Goal: Task Accomplishment & Management: Complete application form

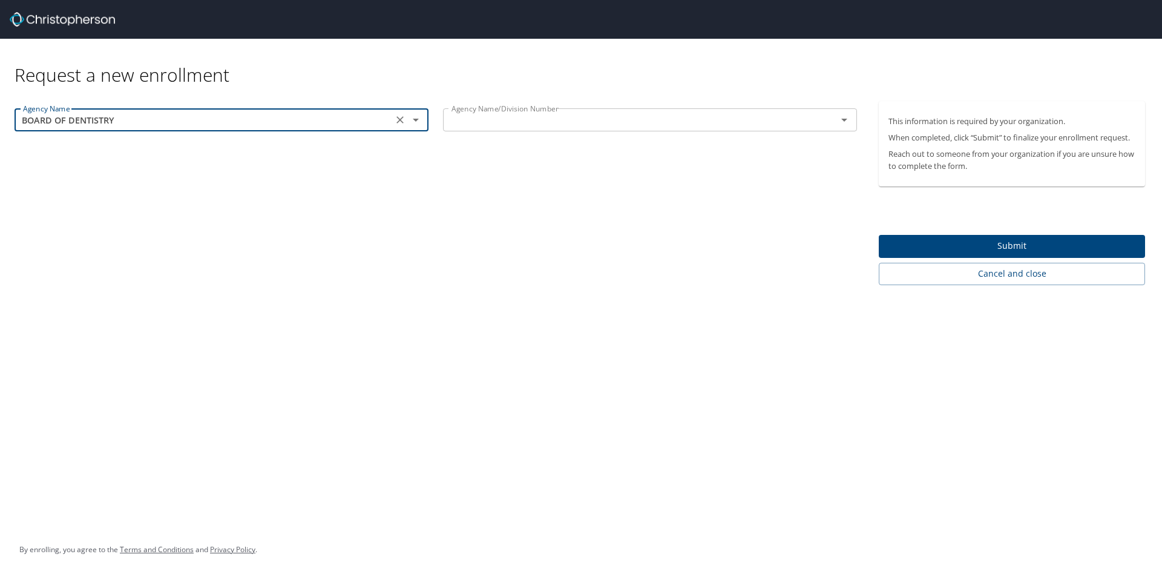
click at [293, 120] on input "BOARD OF DENTISTRY" at bounding box center [203, 120] width 371 height 16
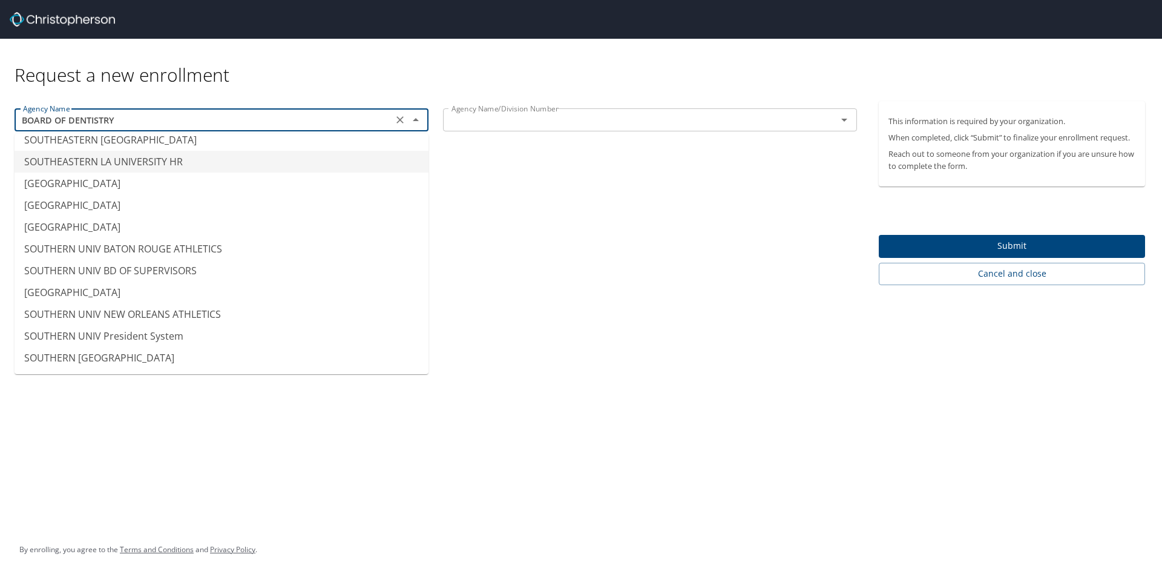
scroll to position [9207, 0]
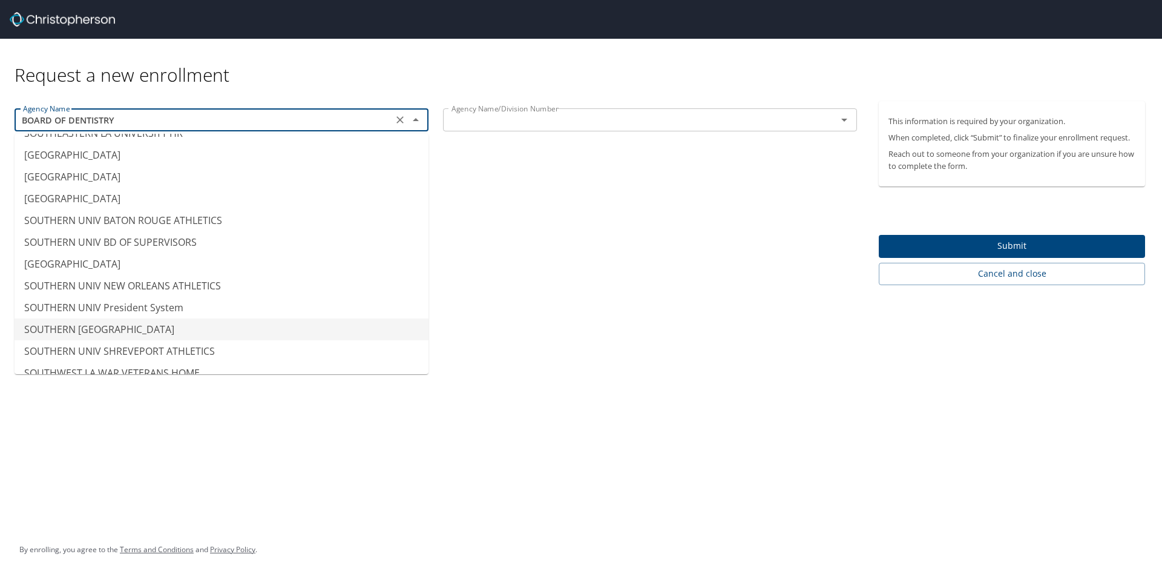
click at [124, 326] on li "SOUTHERN [GEOGRAPHIC_DATA]" at bounding box center [222, 329] width 414 height 22
type input "SOUTHERN [GEOGRAPHIC_DATA]"
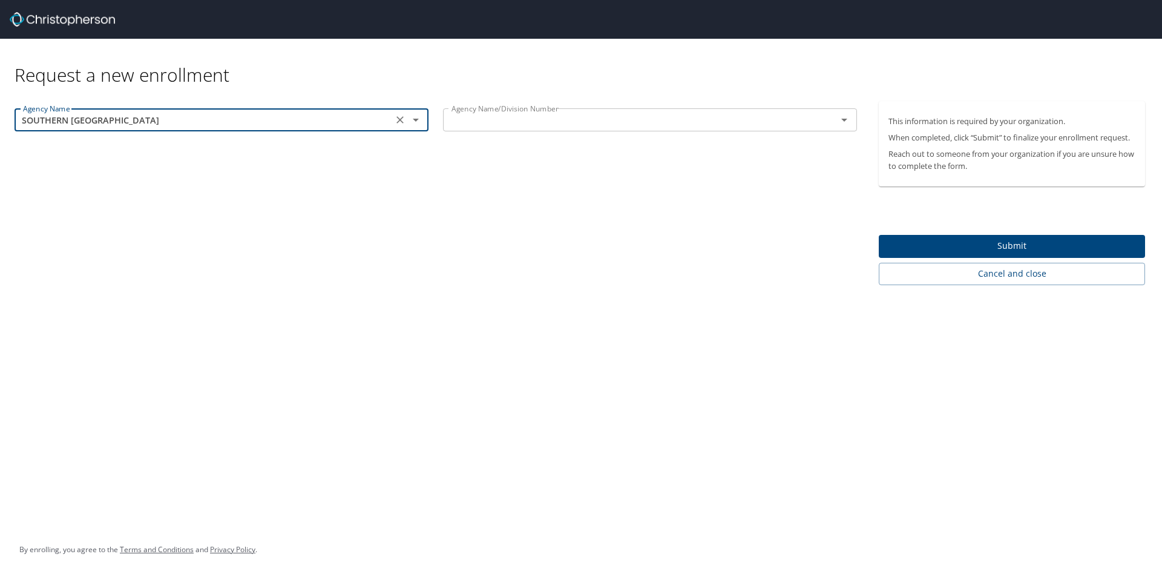
click at [545, 120] on input "text" at bounding box center [631, 120] width 371 height 16
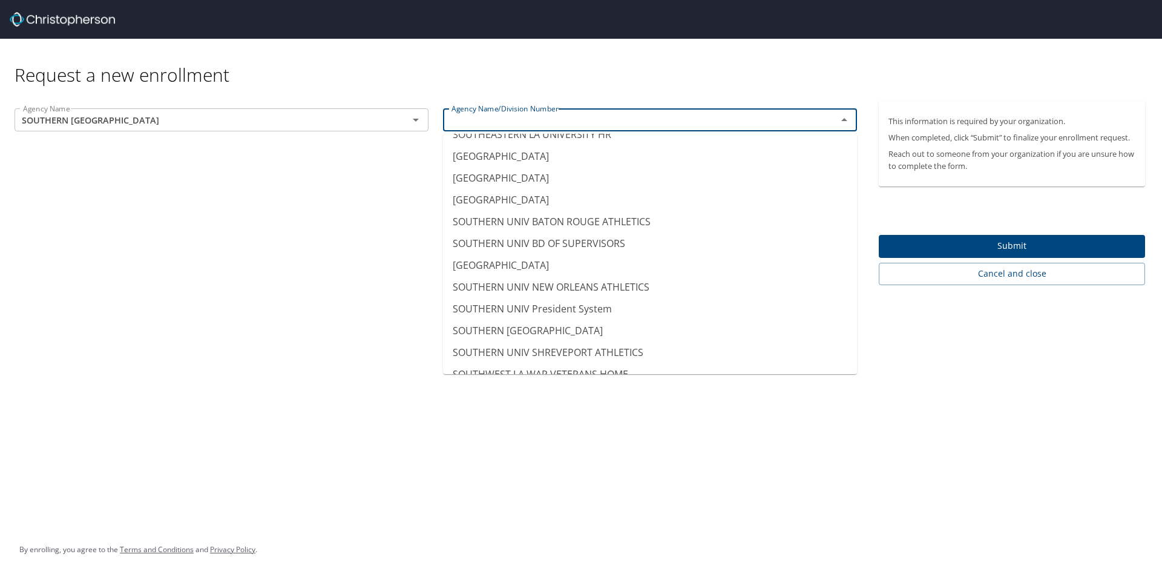
scroll to position [9196, 0]
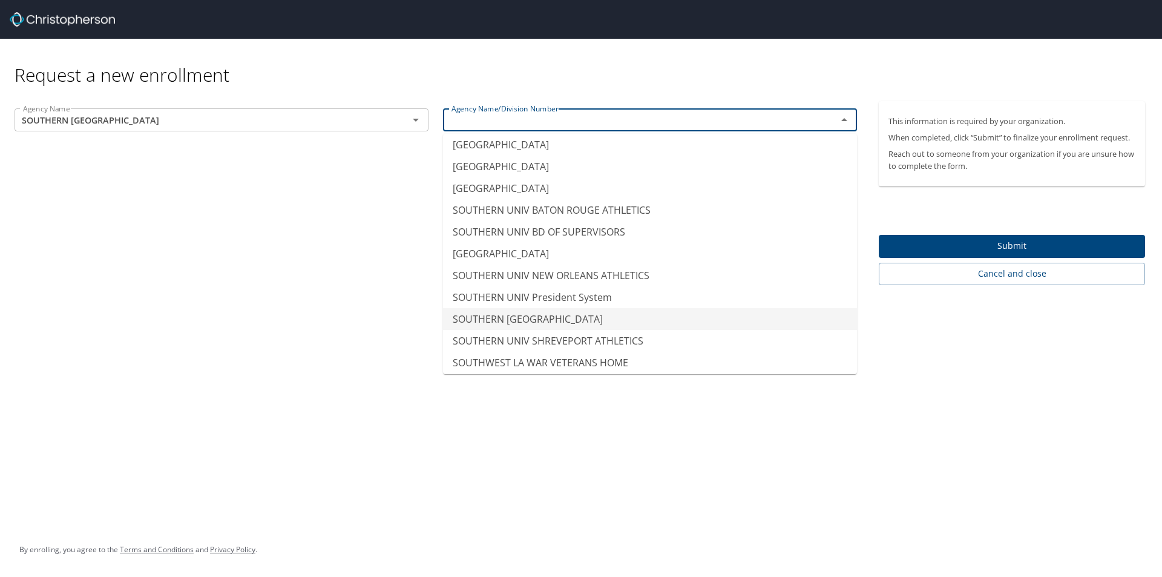
click at [509, 318] on li "SOUTHERN [GEOGRAPHIC_DATA]" at bounding box center [650, 319] width 414 height 22
type input "SOUTHERN [GEOGRAPHIC_DATA]"
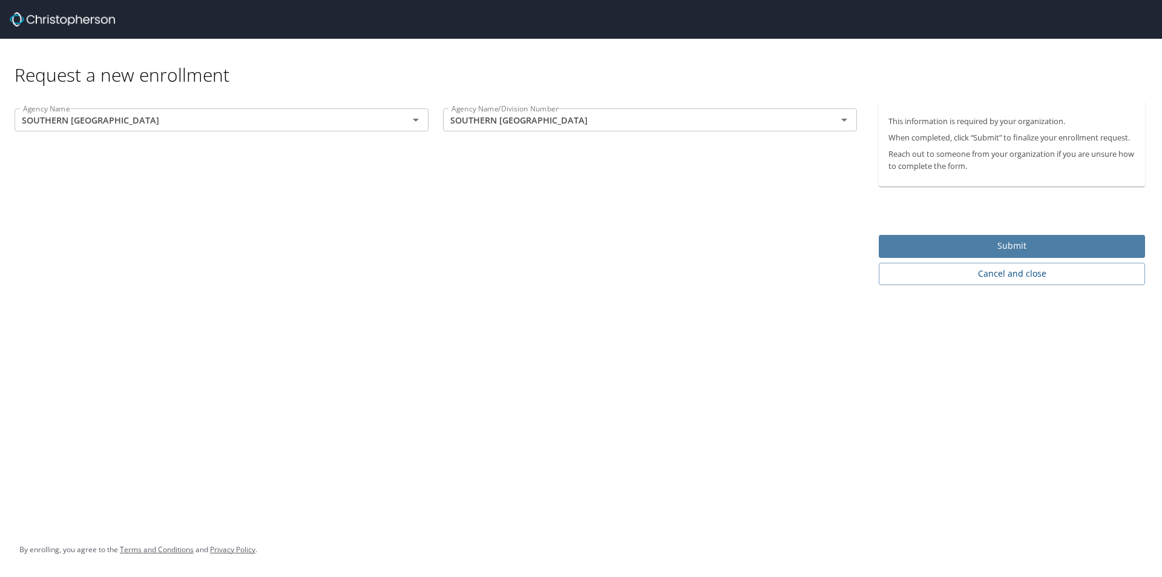
click at [996, 241] on span "Submit" at bounding box center [1011, 245] width 247 height 15
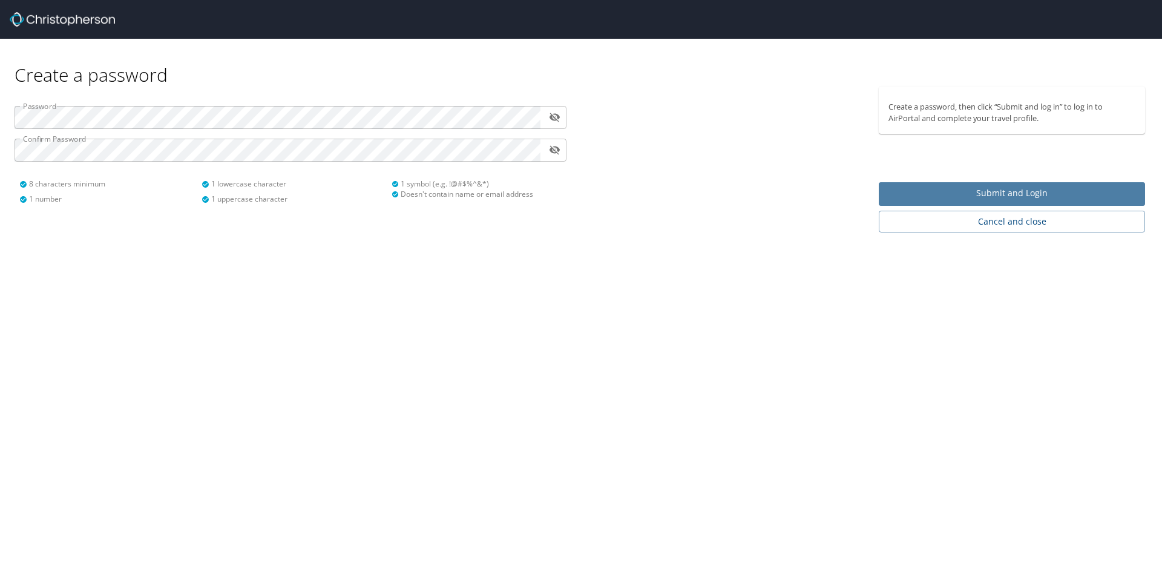
click at [898, 189] on span "Submit and Login" at bounding box center [1011, 193] width 247 height 15
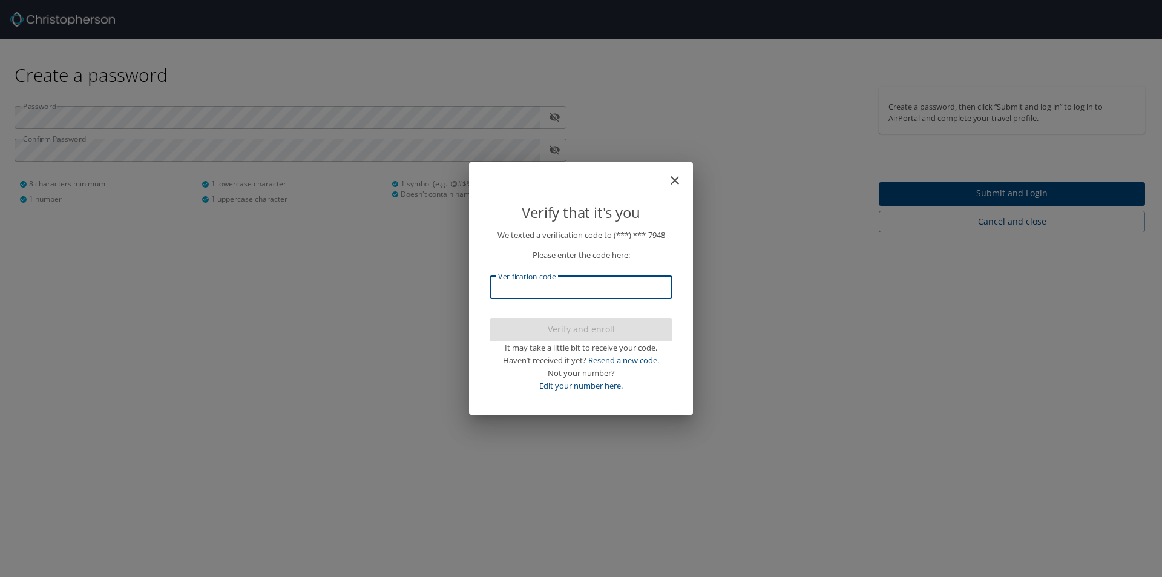
click at [652, 288] on input "Verification code" at bounding box center [580, 287] width 183 height 23
type input "238178"
click at [576, 329] on span "Verify and enroll" at bounding box center [580, 329] width 163 height 15
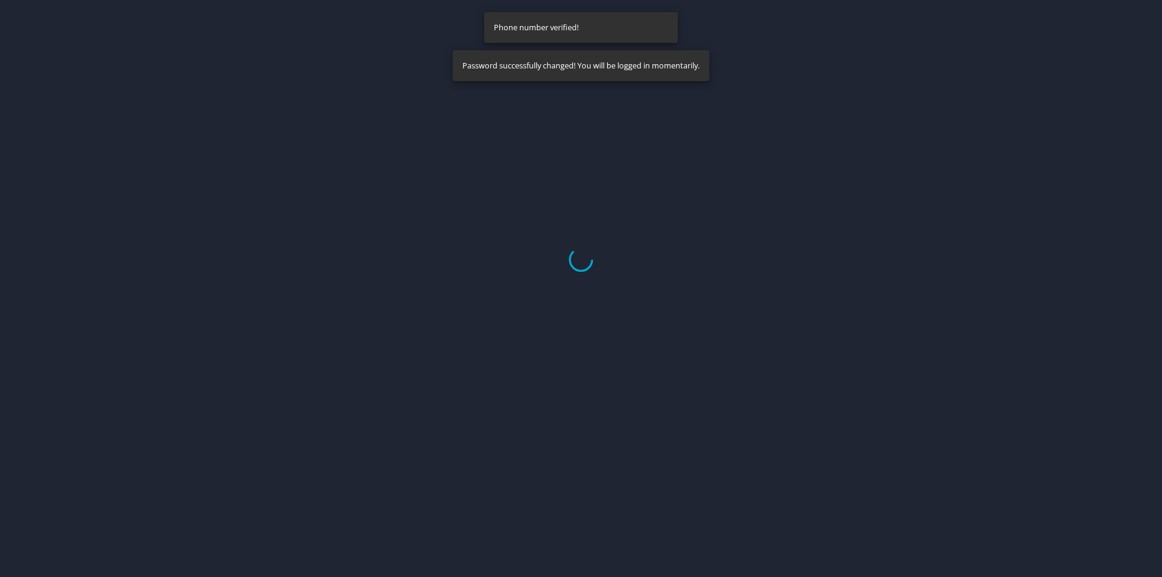
select select "US"
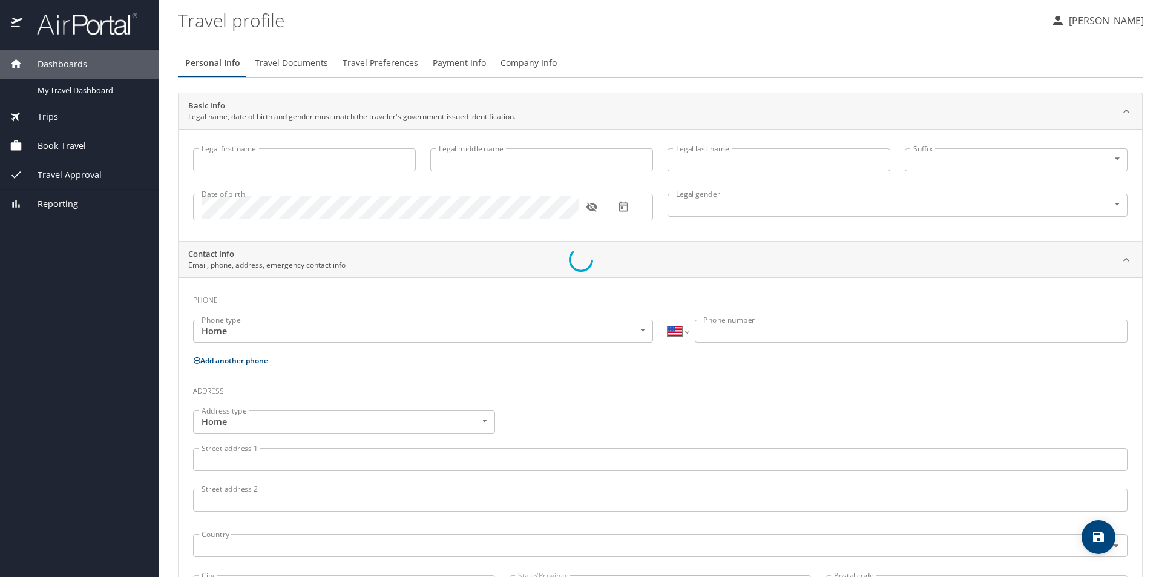
type input "[PERSON_NAME]"
type input "[DEMOGRAPHIC_DATA]"
select select "US"
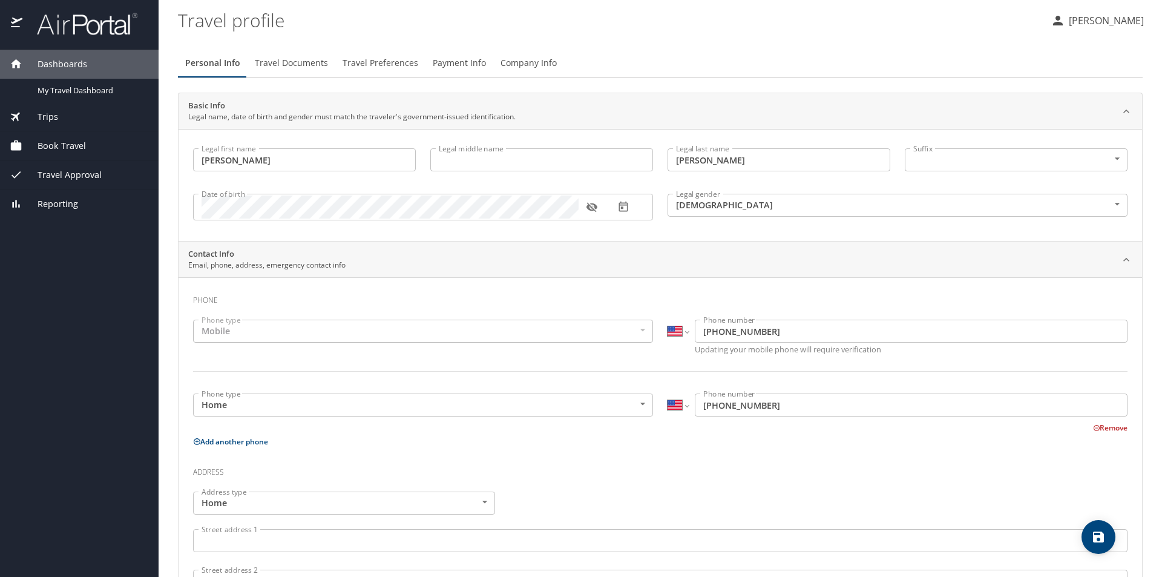
click at [381, 64] on span "Travel Preferences" at bounding box center [380, 63] width 76 height 15
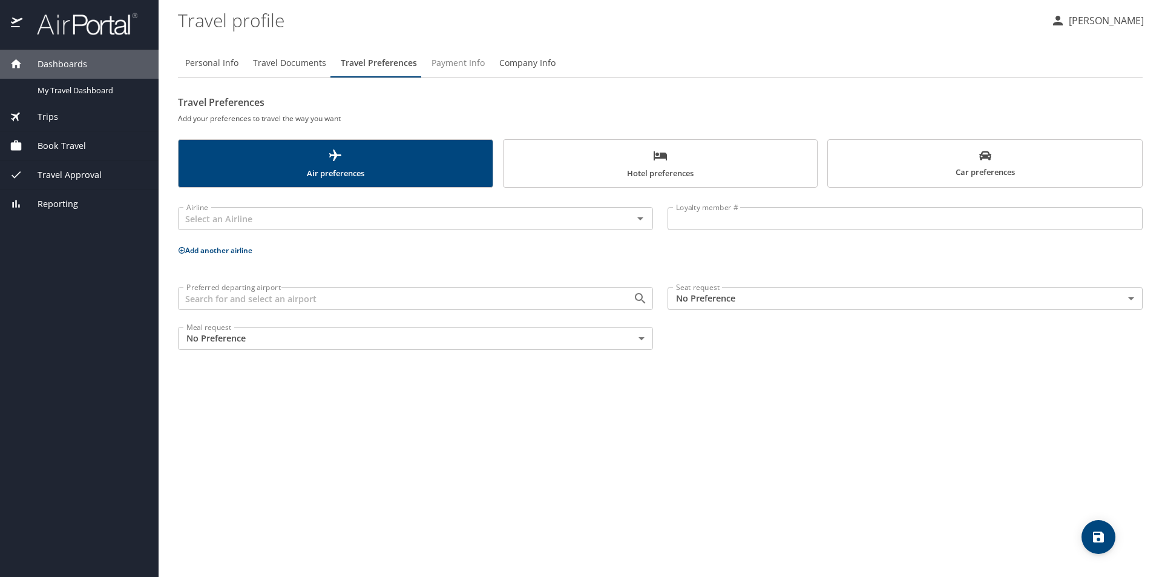
click at [462, 62] on span "Payment Info" at bounding box center [457, 63] width 53 height 15
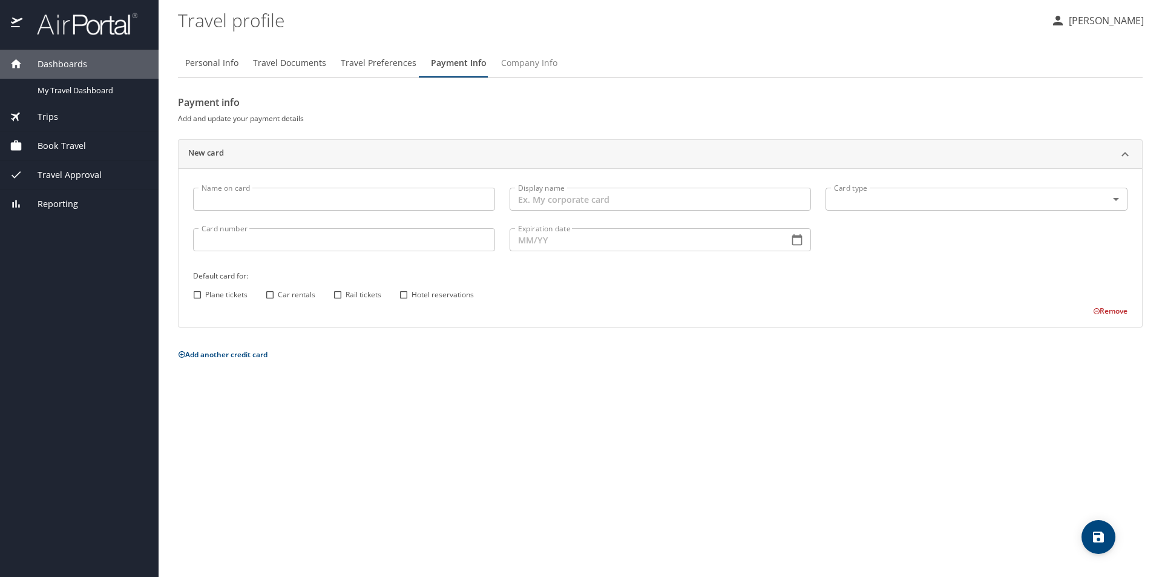
click at [502, 64] on span "Company Info" at bounding box center [529, 63] width 56 height 15
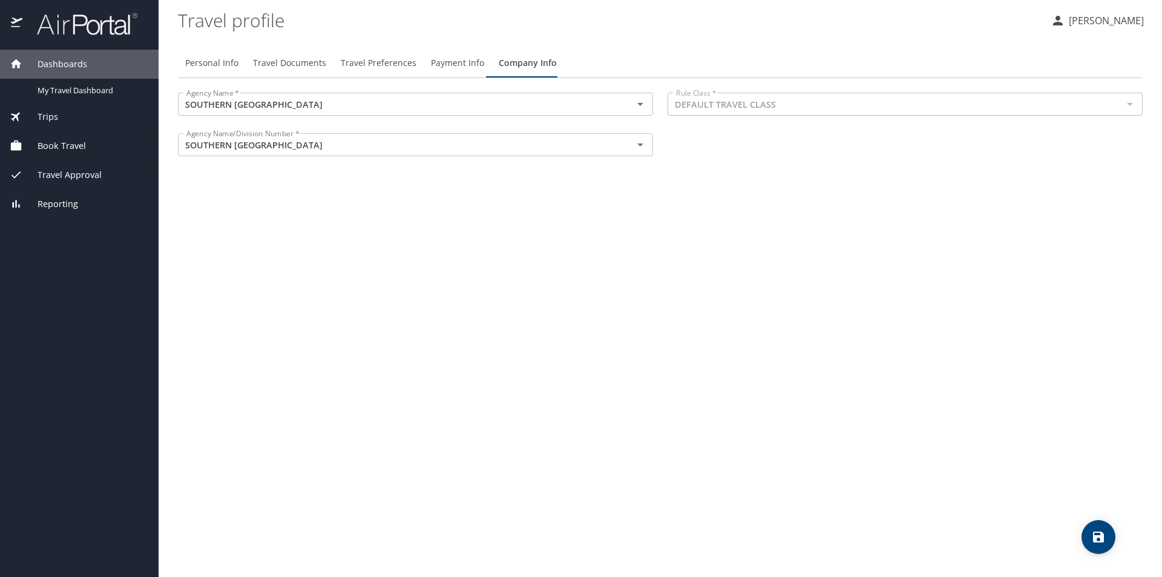
click at [207, 61] on span "Personal Info" at bounding box center [211, 63] width 53 height 15
select select "US"
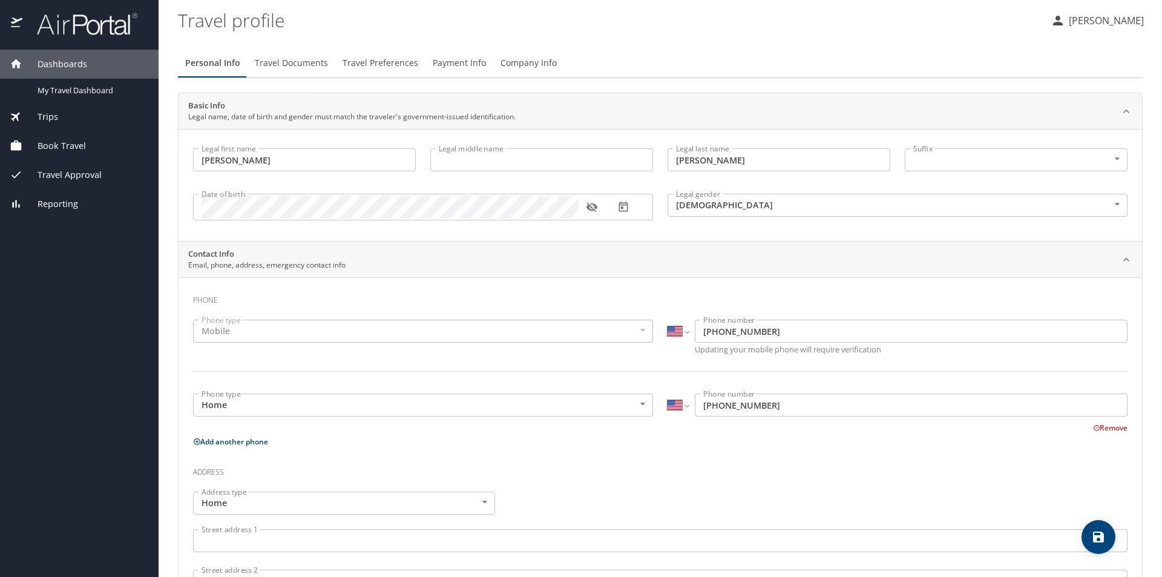
click at [64, 143] on span "Book Travel" at bounding box center [54, 145] width 64 height 13
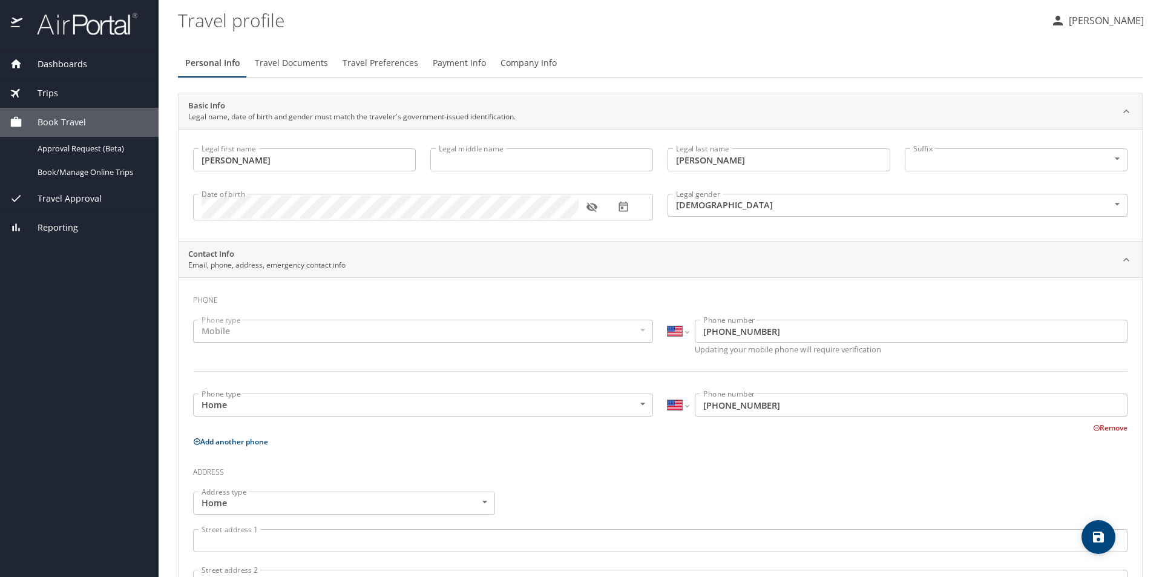
click at [66, 121] on span "Book Travel" at bounding box center [54, 122] width 64 height 13
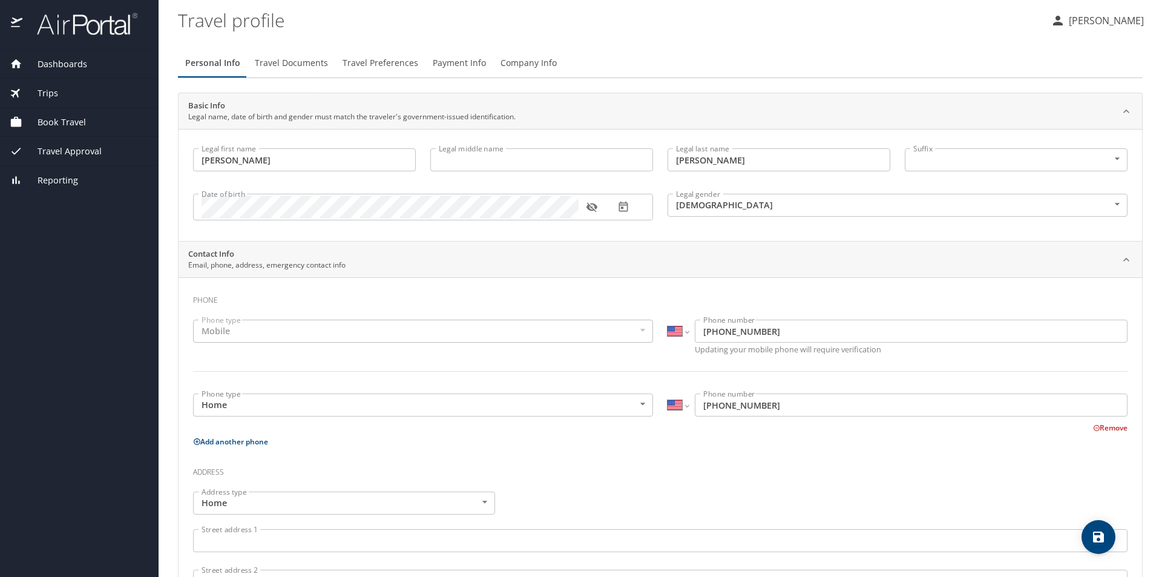
click at [67, 120] on span "Book Travel" at bounding box center [54, 122] width 64 height 13
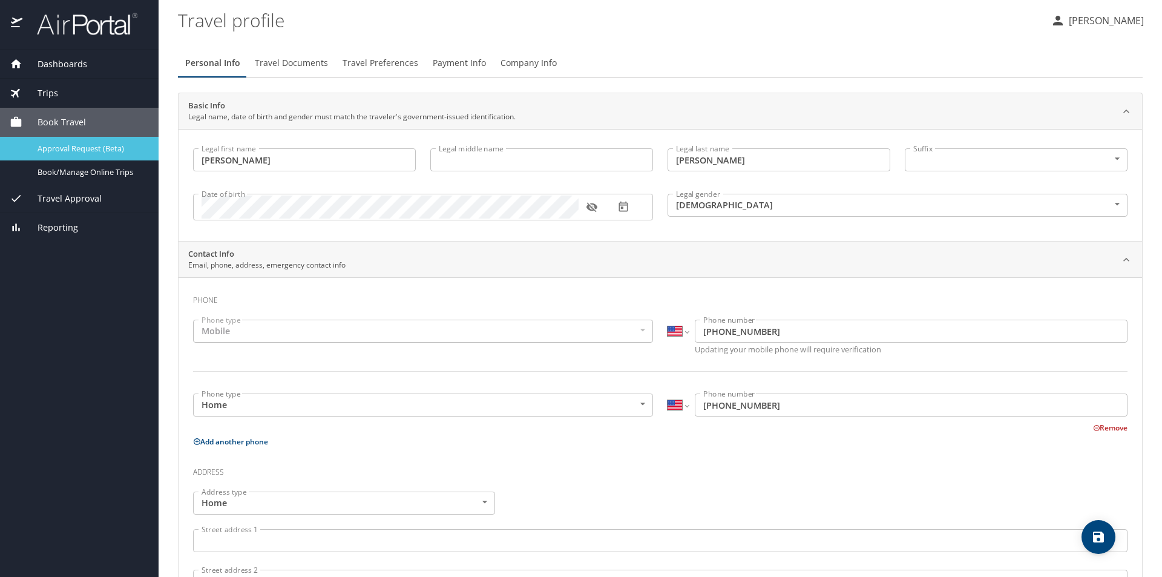
click at [79, 139] on link "Approval Request (Beta)" at bounding box center [79, 149] width 159 height 24
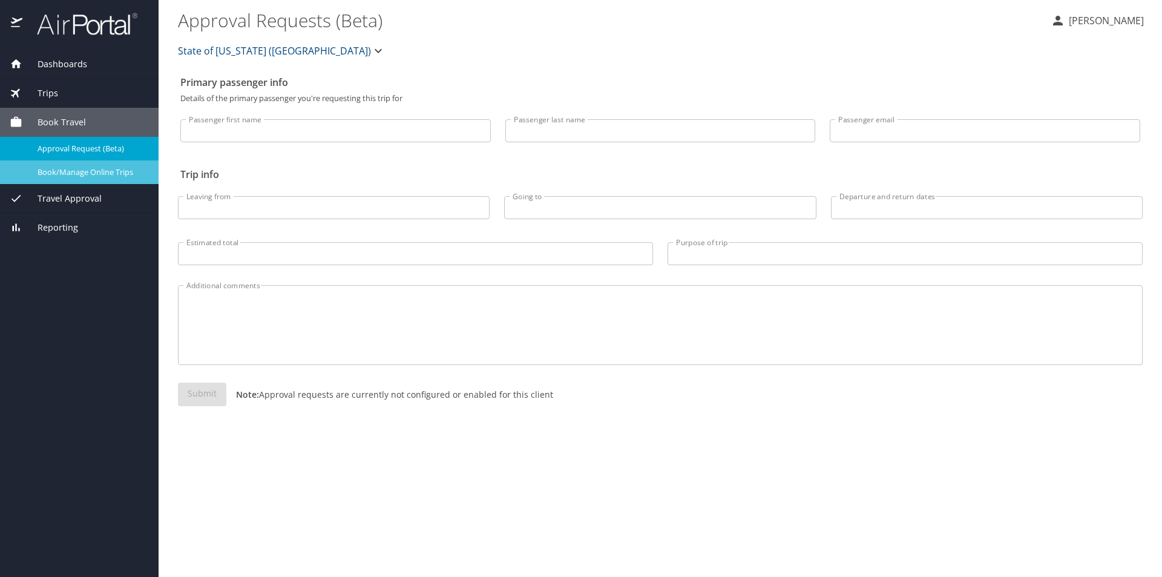
click at [122, 170] on span "Book/Manage Online Trips" at bounding box center [91, 171] width 106 height 11
click at [88, 169] on span "Book/Manage Online Trips" at bounding box center [91, 171] width 106 height 11
